Goal: Feedback & Contribution: Submit feedback/report problem

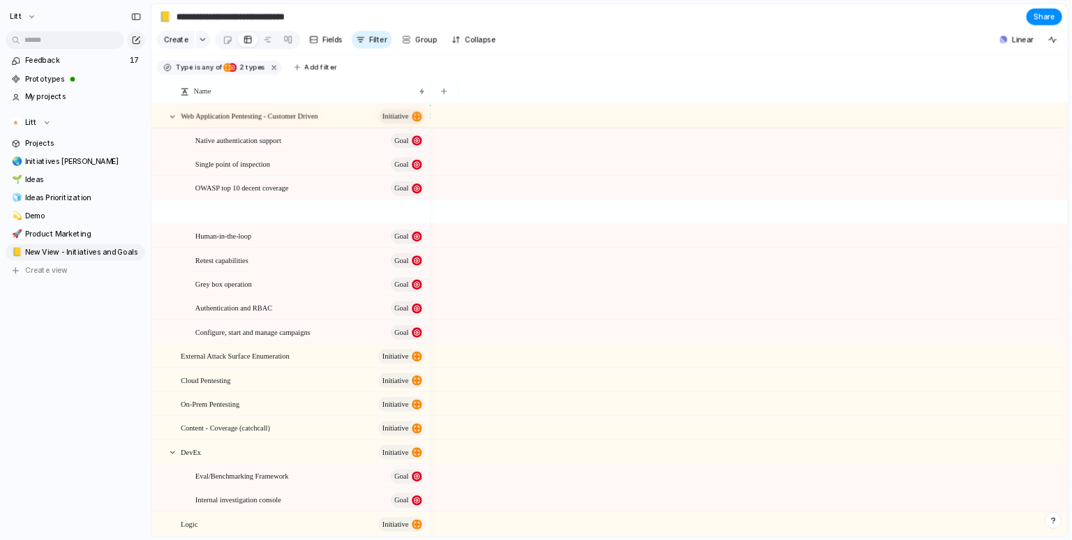
scroll to position [209, 0]
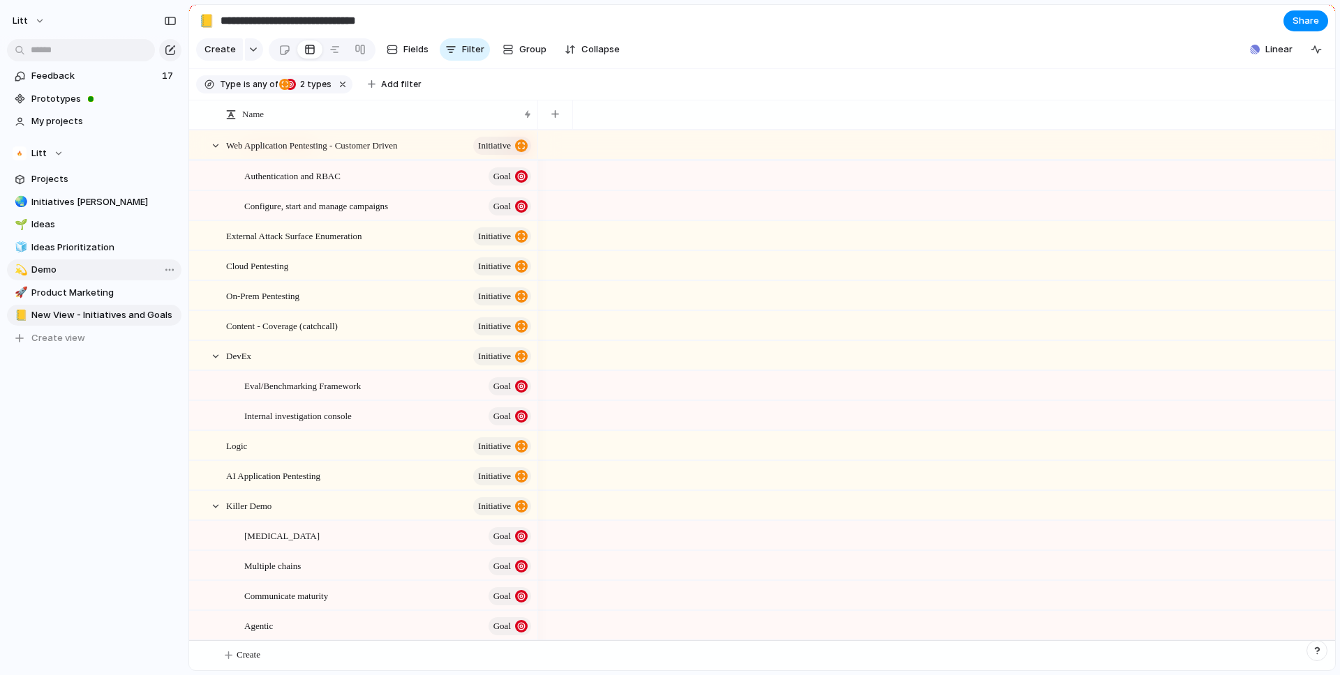
click at [63, 268] on span "Demo" at bounding box center [103, 270] width 145 height 14
type input "****"
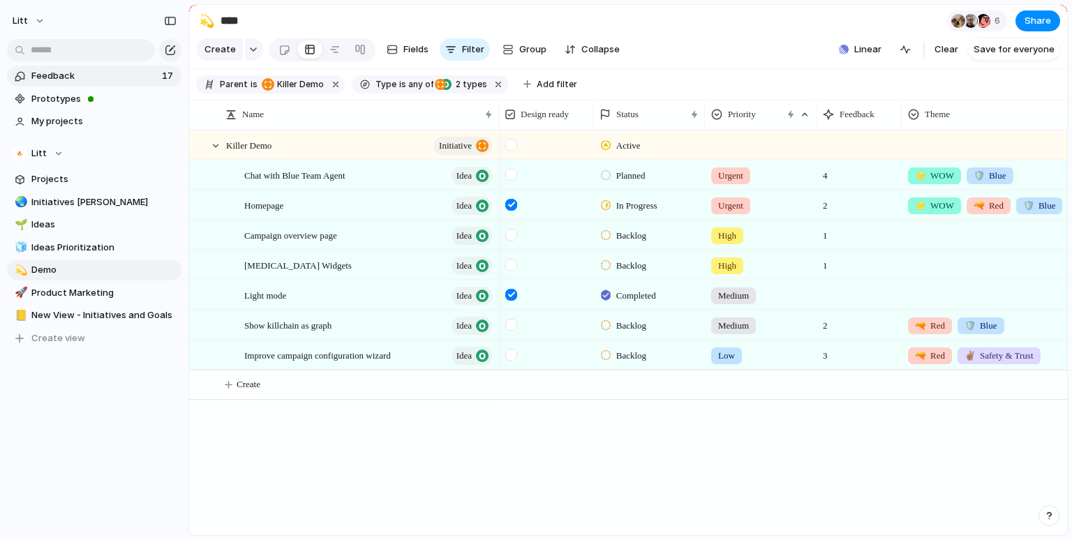
click at [77, 79] on span "Feedback" at bounding box center [94, 76] width 126 height 14
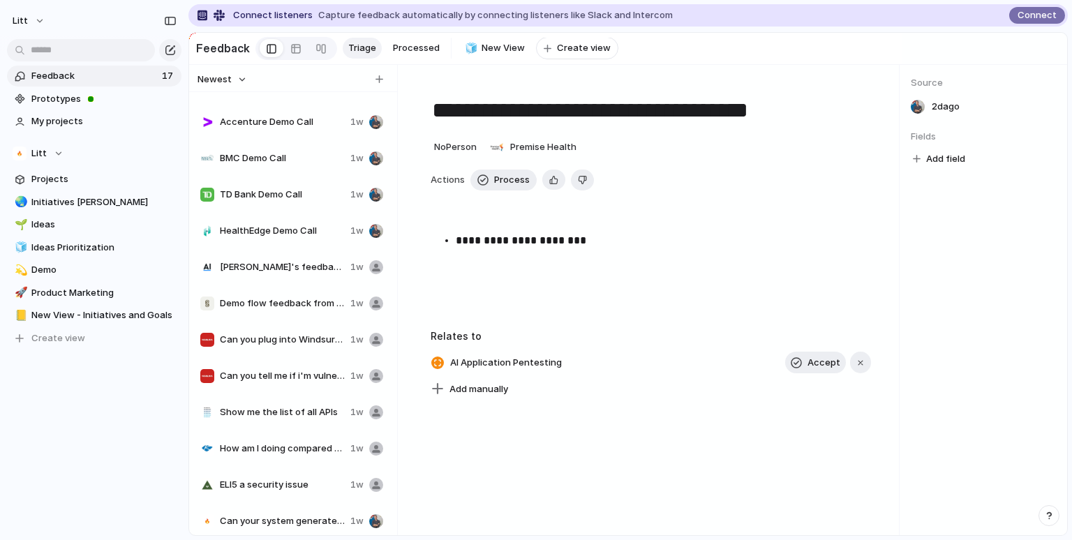
scroll to position [150, 0]
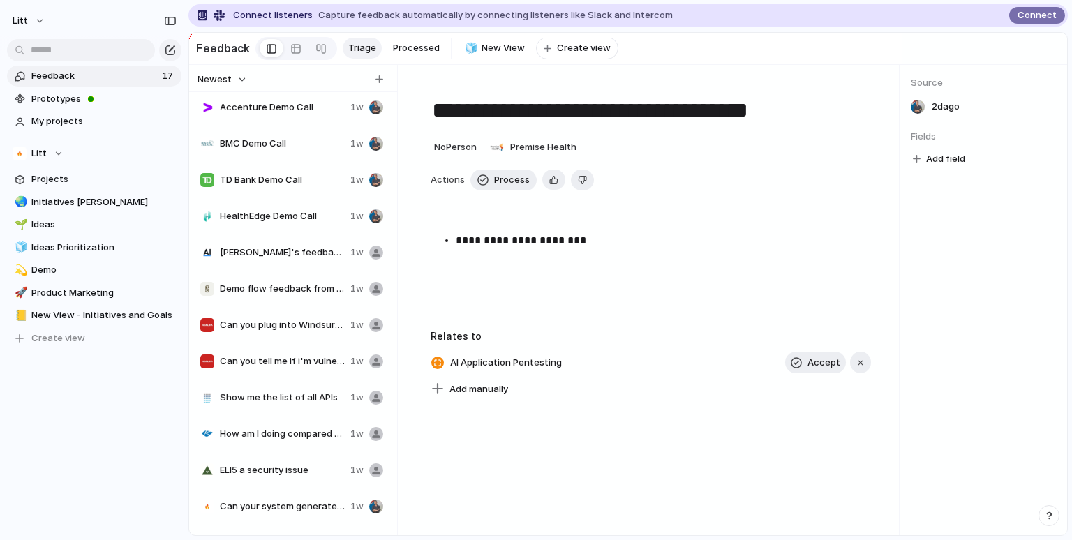
click at [292, 291] on span "Demo flow feedback from Gili" at bounding box center [282, 289] width 125 height 14
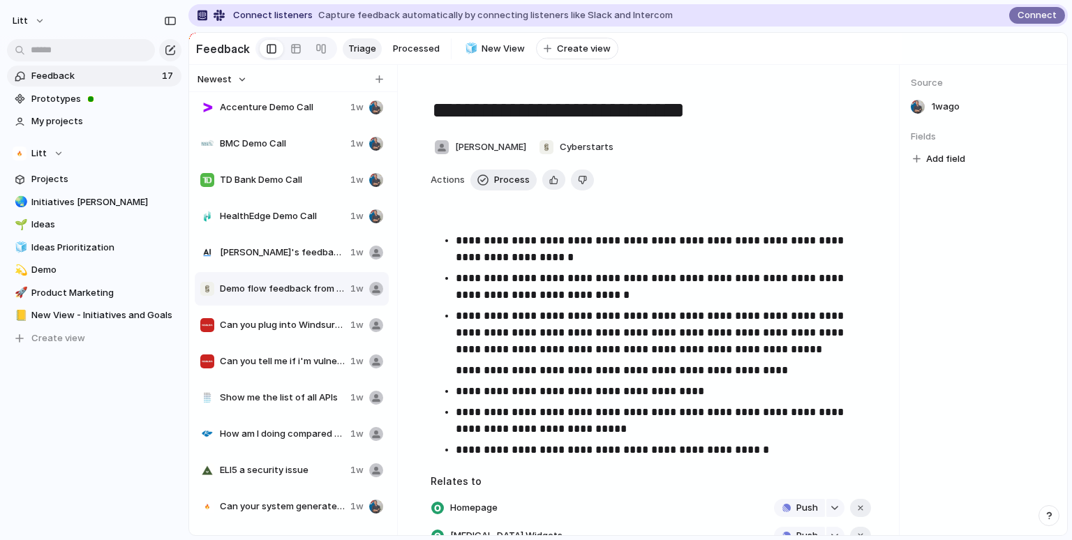
click at [316, 329] on span "Can you plug into Windsurf/Cursor as an MCP?" at bounding box center [282, 325] width 125 height 14
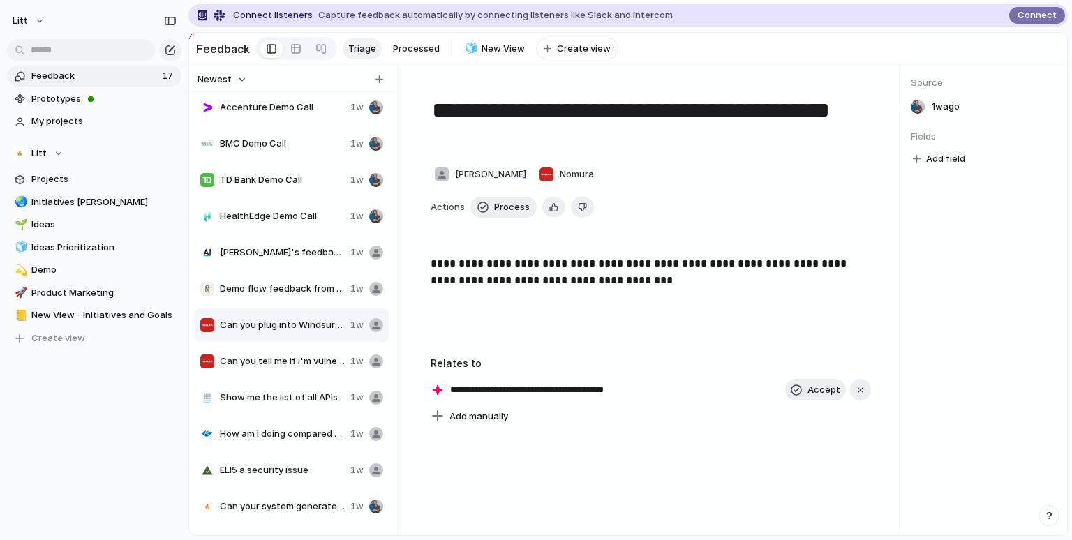
click at [301, 357] on span "Can you tell me if i'm vulnerable to CVE-123 that is in the news?" at bounding box center [282, 361] width 125 height 14
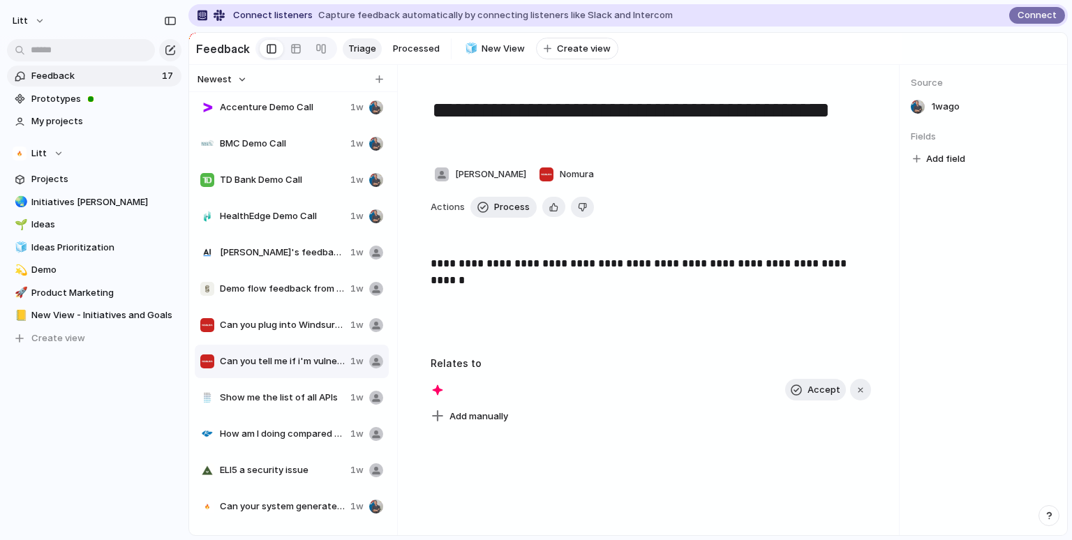
type textarea "**********"
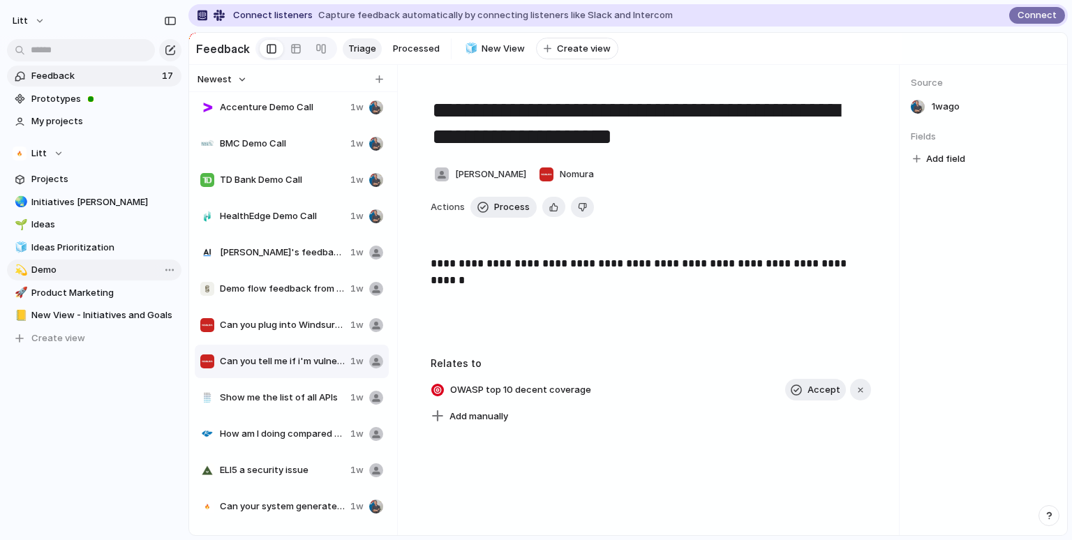
click at [80, 275] on span "Demo" at bounding box center [103, 270] width 145 height 14
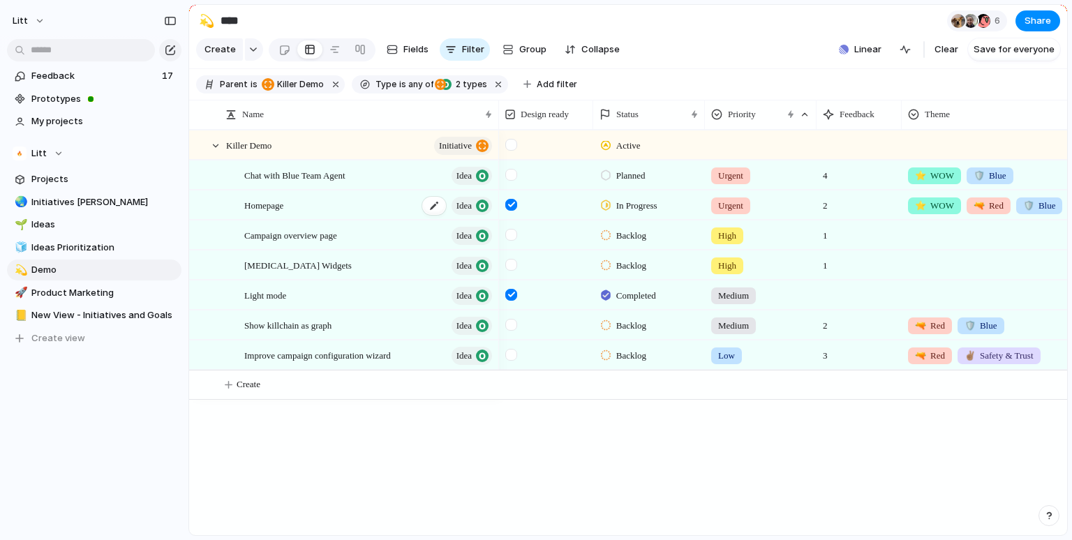
click at [340, 200] on div "Homepage Idea" at bounding box center [369, 205] width 250 height 29
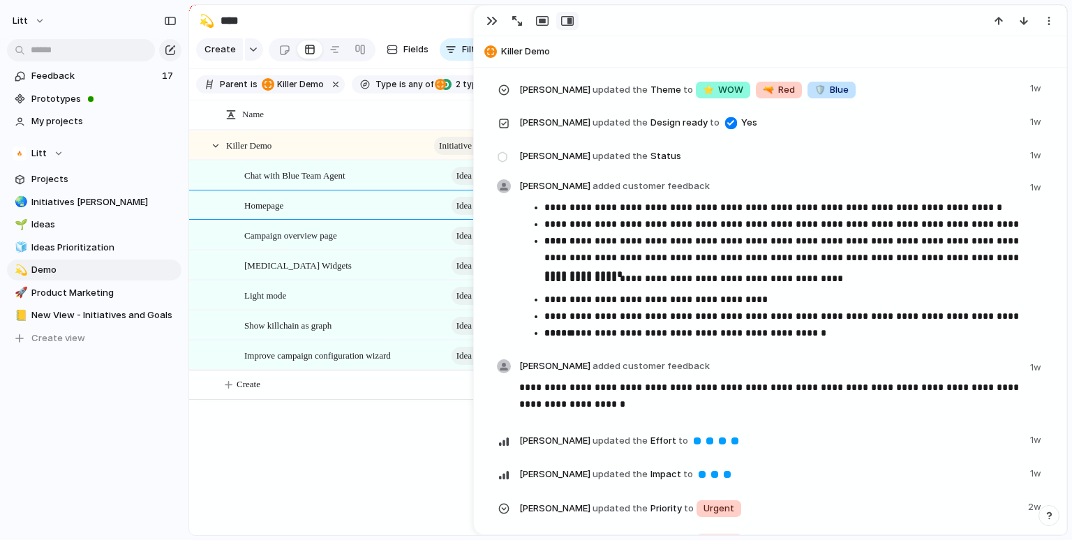
scroll to position [511, 0]
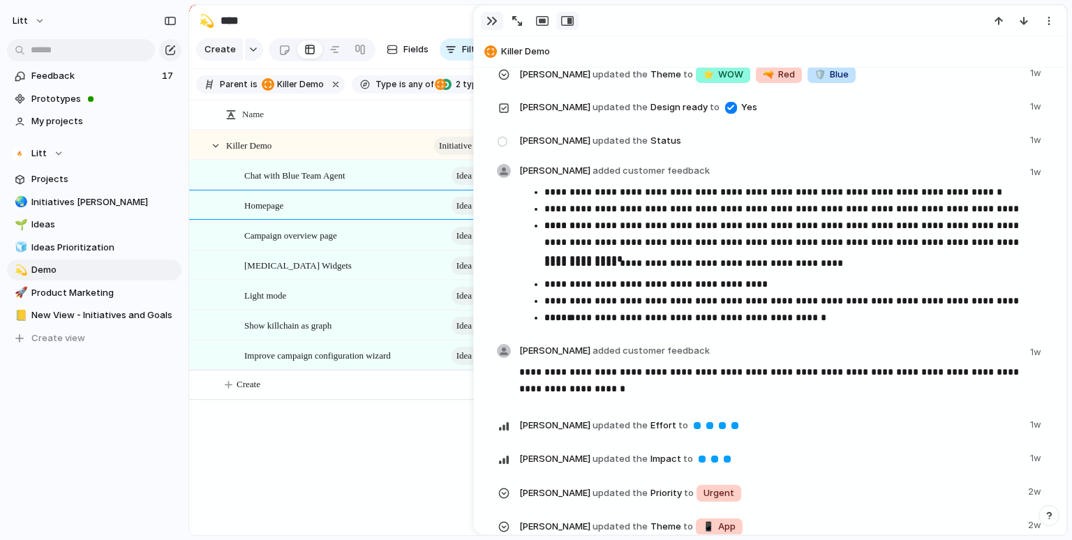
click at [492, 19] on div "button" at bounding box center [491, 20] width 11 height 11
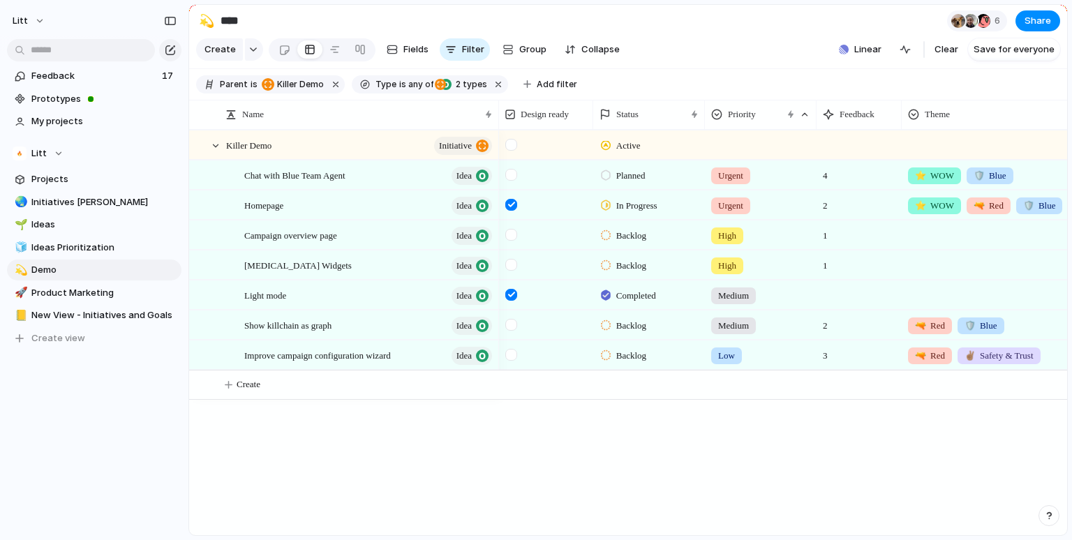
click at [394, 424] on div "Killer Demo initiative Chat with Blue Team Agent Idea Homepage Idea Campaign ov…" at bounding box center [628, 332] width 878 height 405
